Goal: Task Accomplishment & Management: Manage account settings

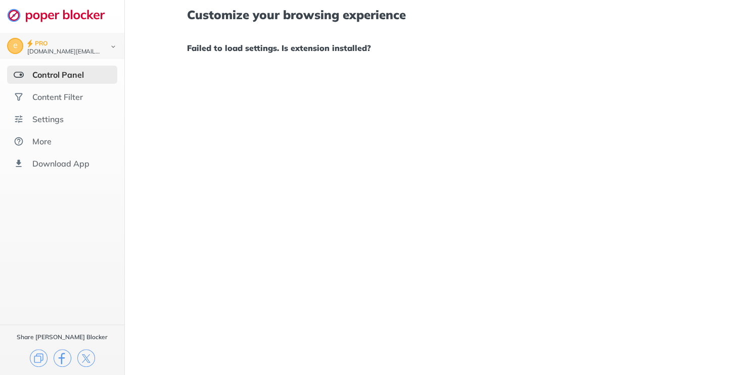
click at [67, 73] on div "Control Panel" at bounding box center [58, 75] width 52 height 10
click at [64, 97] on div "Content Filter" at bounding box center [57, 97] width 51 height 10
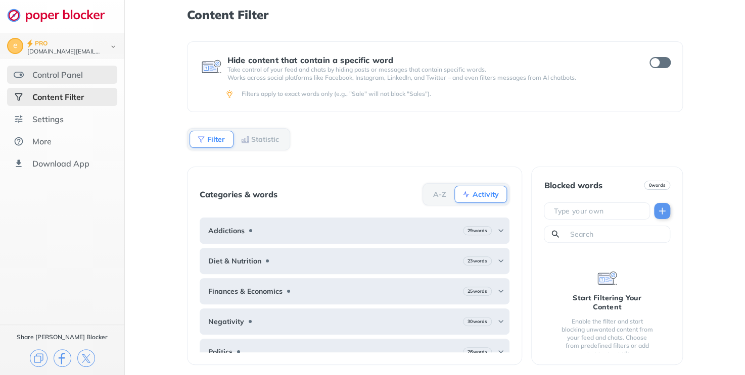
click at [68, 73] on div "Control Panel" at bounding box center [57, 75] width 51 height 10
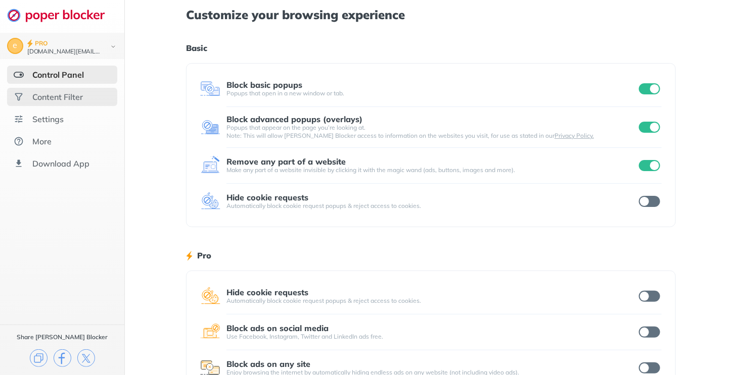
click at [62, 101] on div "Content Filter" at bounding box center [57, 97] width 51 height 10
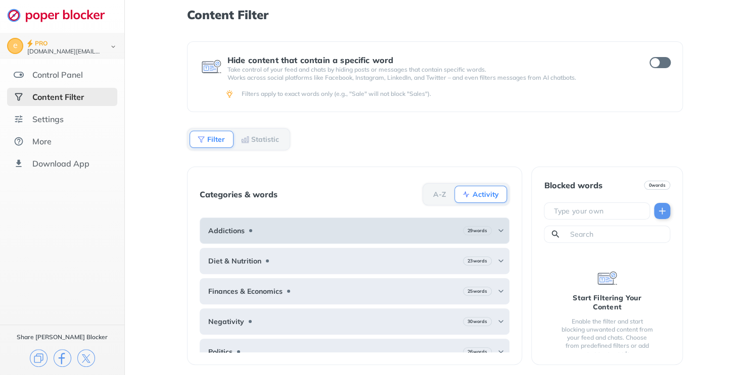
click at [378, 228] on div "Addictions 29 words" at bounding box center [355, 231] width 310 height 26
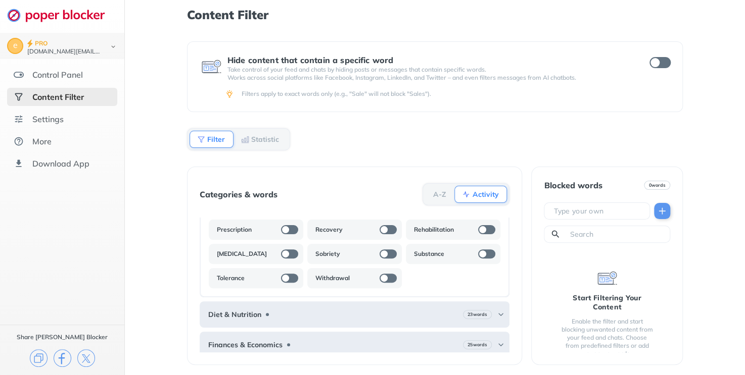
scroll to position [269, 0]
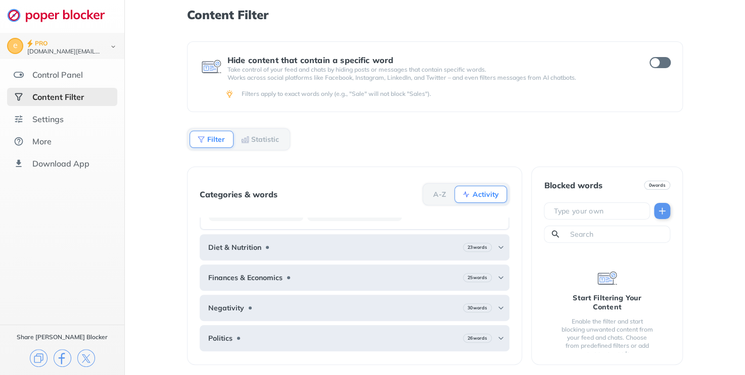
click at [436, 195] on b "A-Z" at bounding box center [439, 195] width 13 height 6
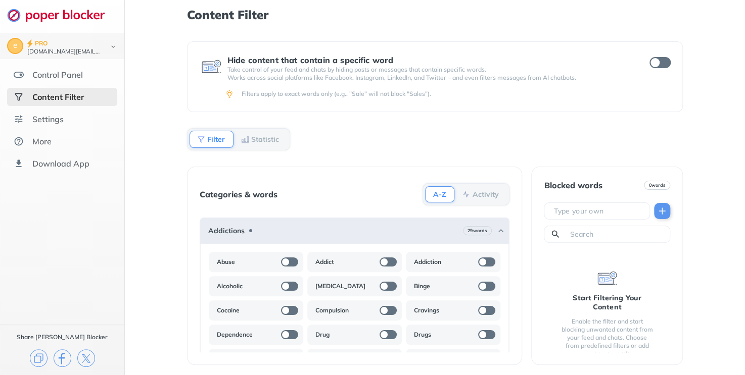
scroll to position [0, 0]
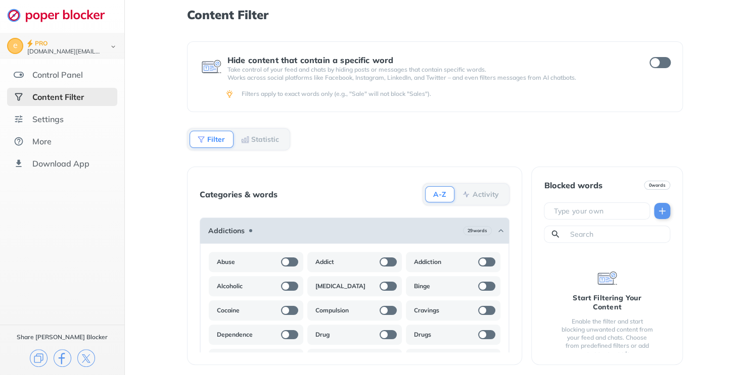
click at [272, 232] on div "Addictions 29 words" at bounding box center [355, 231] width 310 height 26
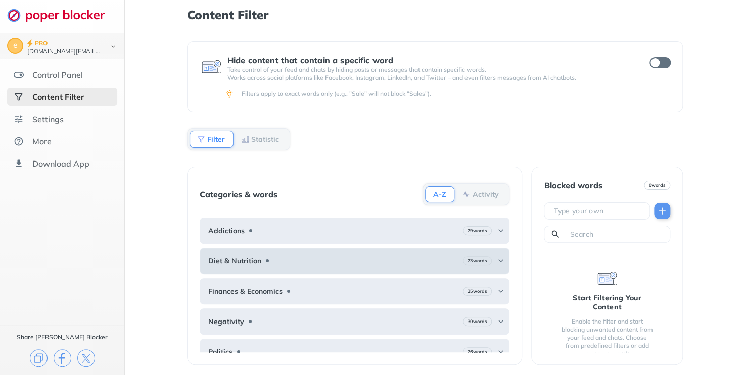
click at [279, 264] on div "Diet & Nutrition 23 words" at bounding box center [355, 261] width 310 height 26
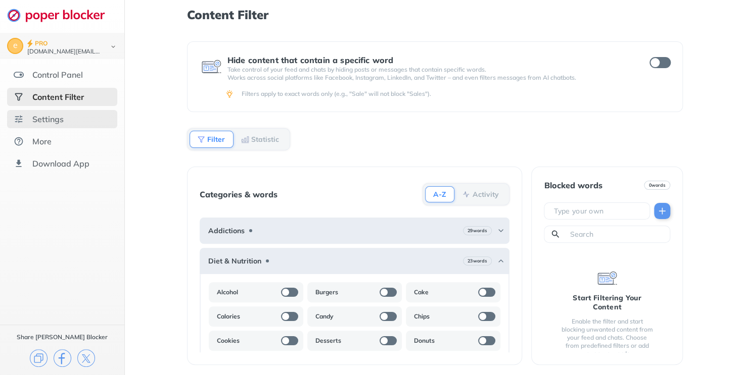
click at [76, 122] on div "Settings" at bounding box center [62, 119] width 110 height 18
